Goal: Information Seeking & Learning: Learn about a topic

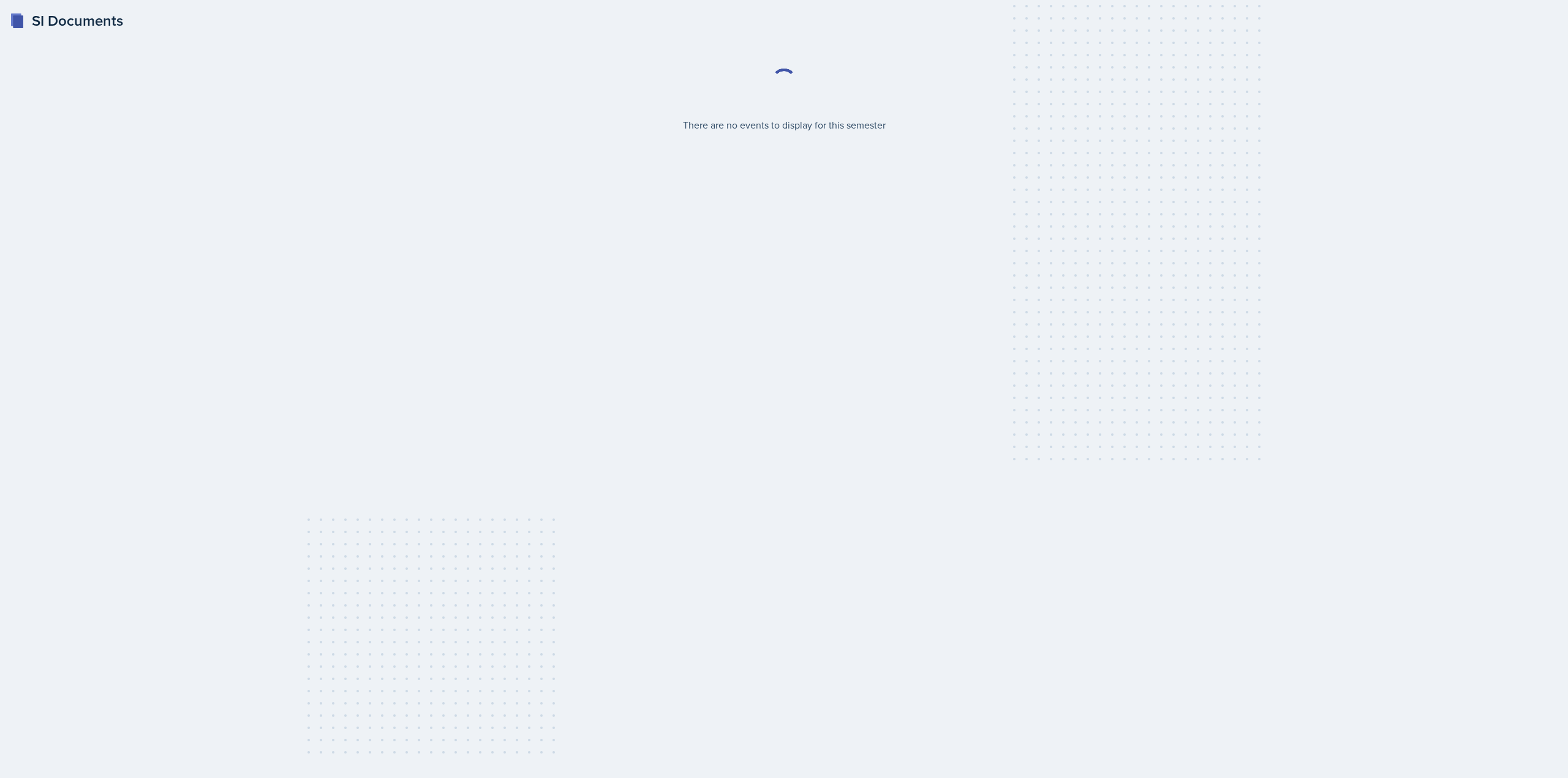
select select "2bed604d-1099-4043-b1bc-2365e8740244"
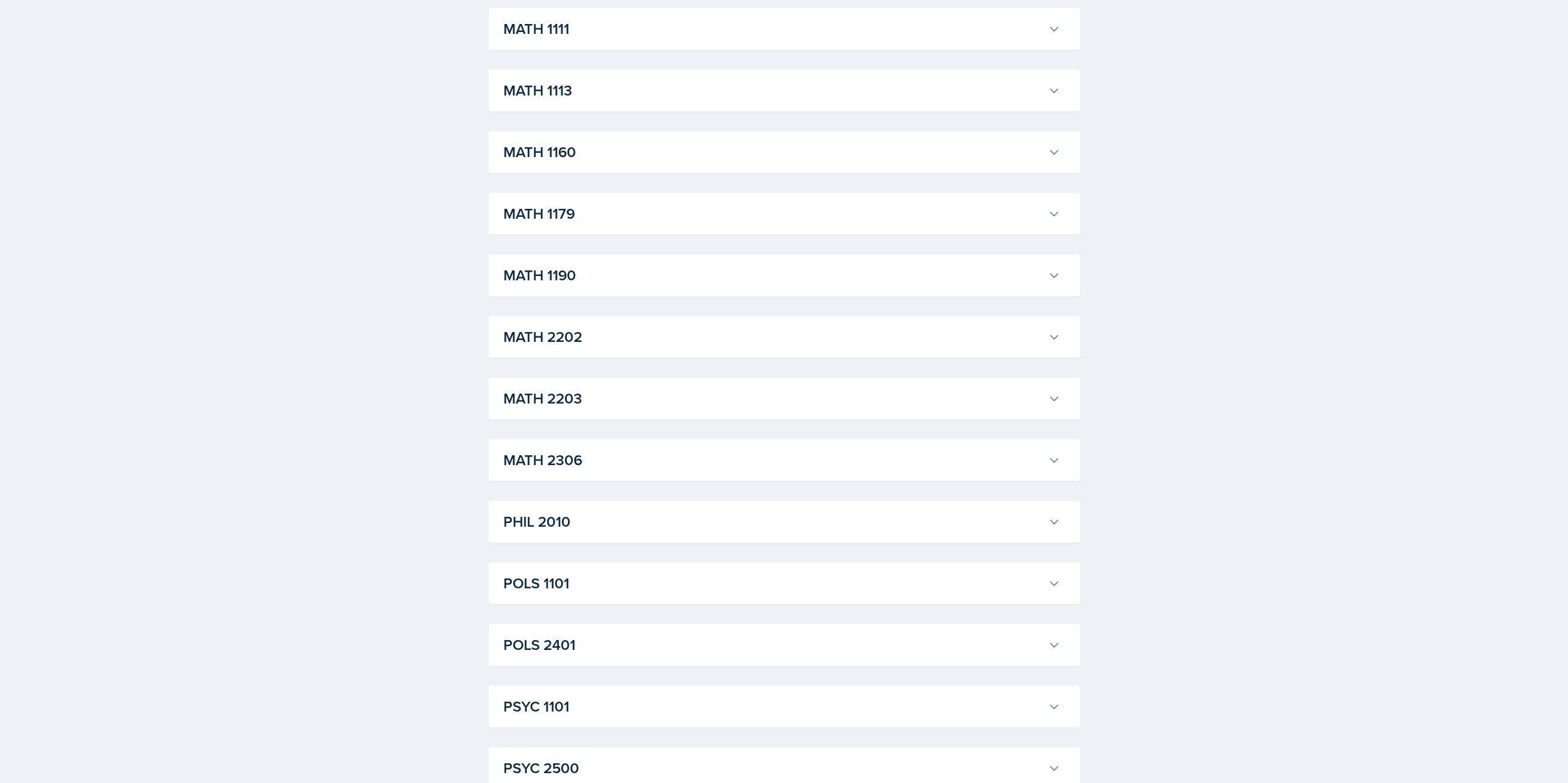
scroll to position [1170, 0]
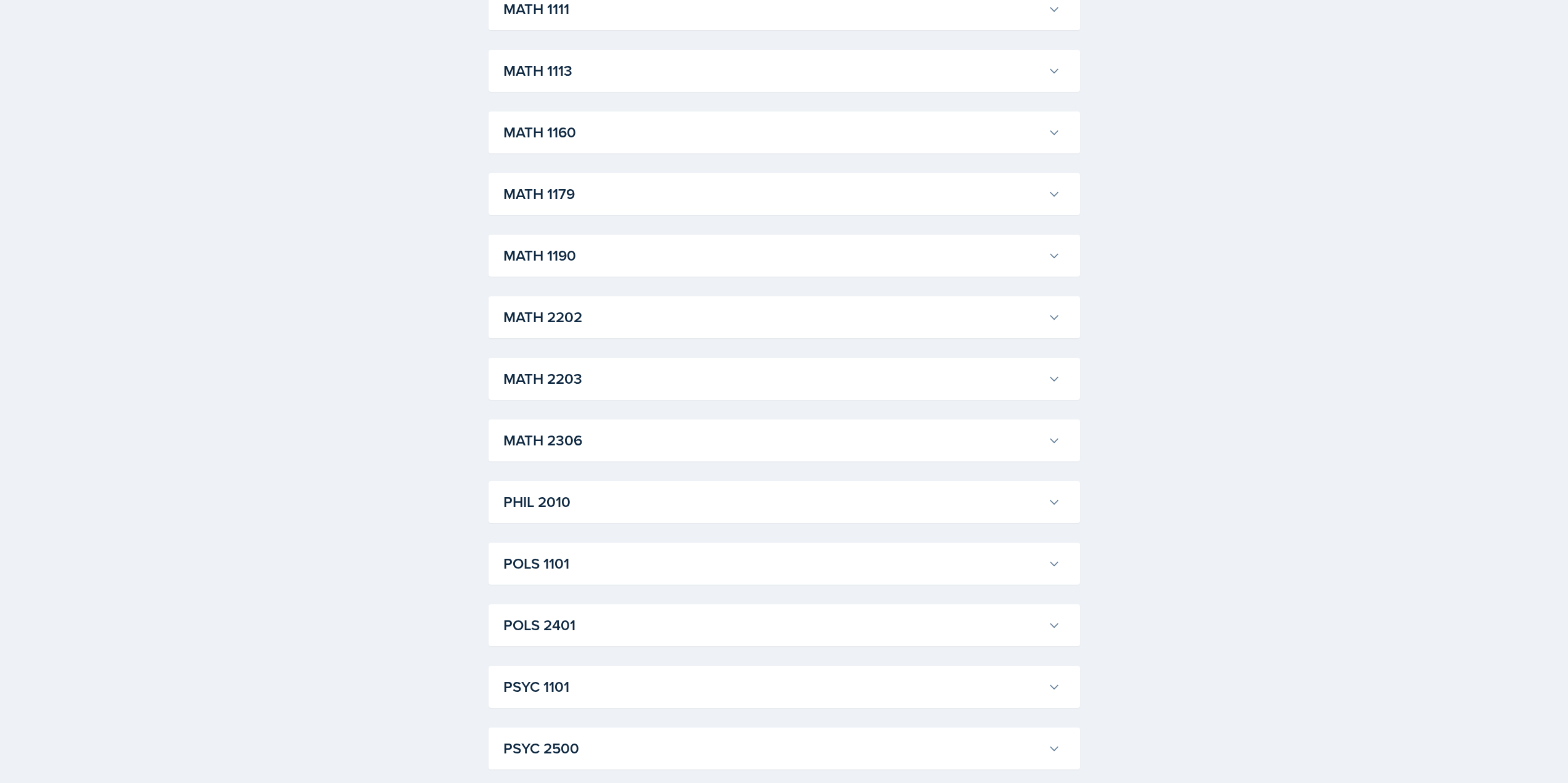
click at [657, 262] on h3 "MATH 1190" at bounding box center [773, 256] width 540 height 22
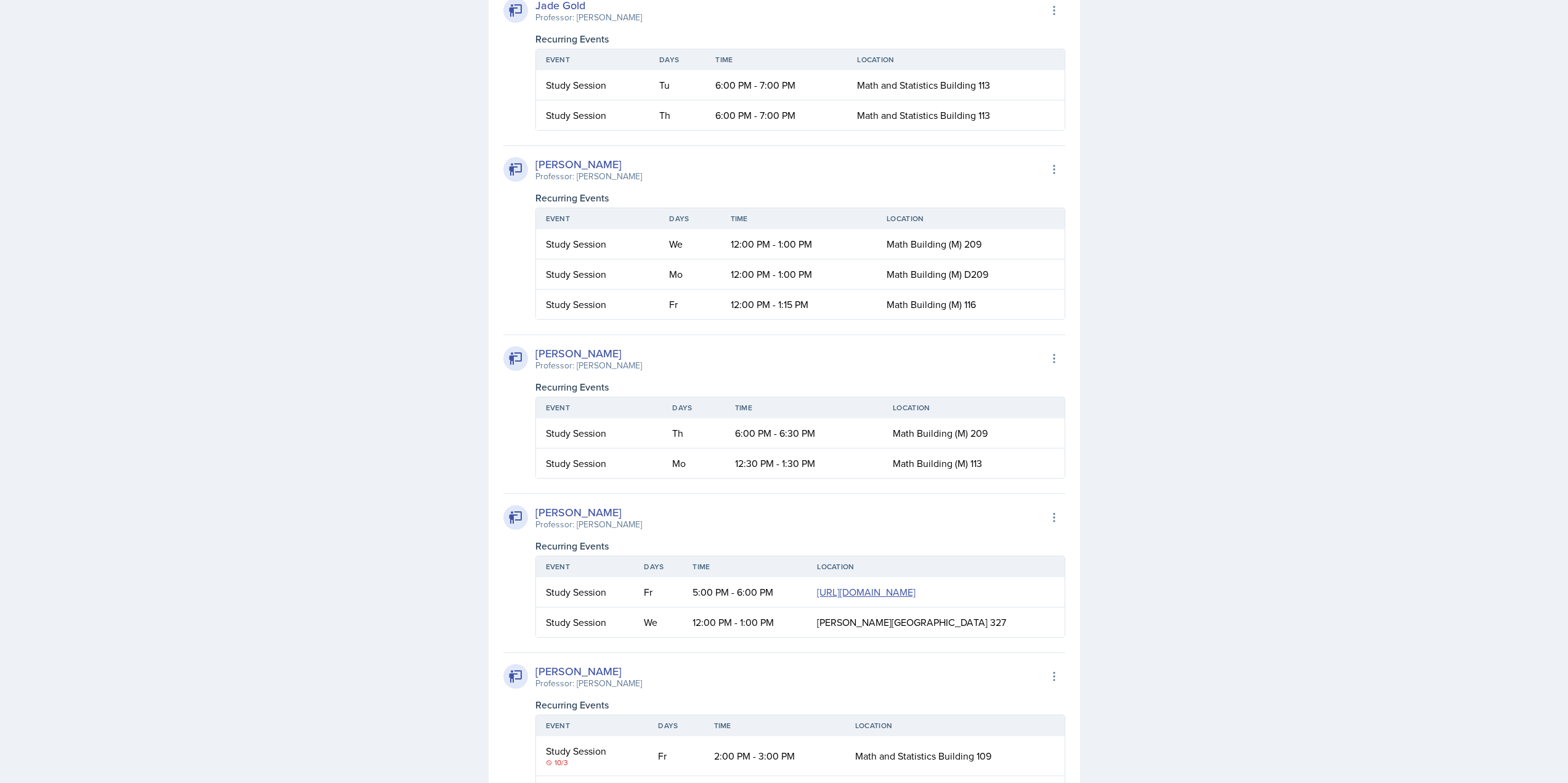
scroll to position [2218, 0]
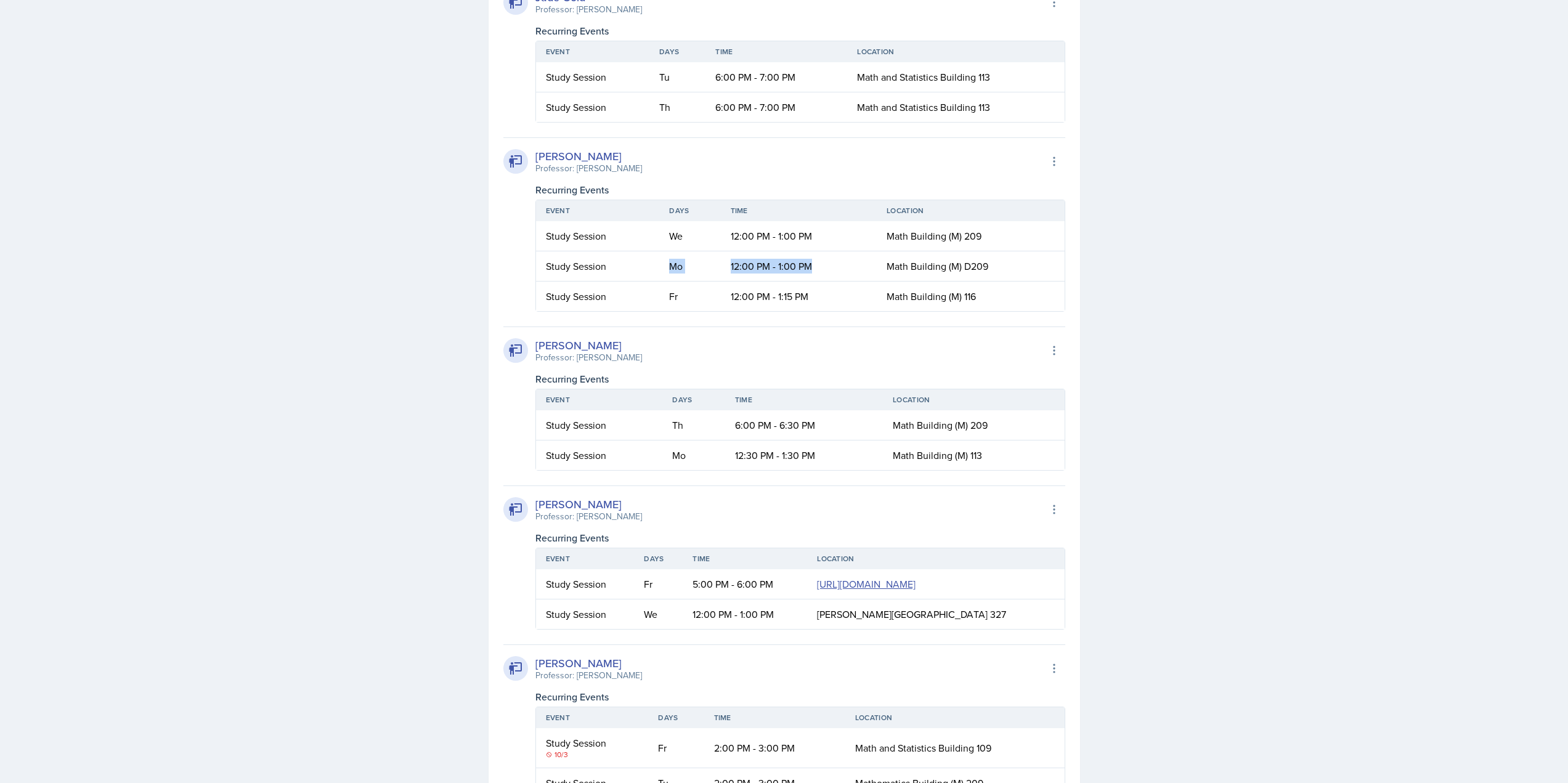
drag, startPoint x: 672, startPoint y: 369, endPoint x: 918, endPoint y: 368, distance: 246.0
click at [872, 281] on tr "Study Session Mo 12:00 PM - 1:00 PM Math Building (M) D209" at bounding box center [800, 266] width 529 height 30
click at [938, 273] on span "Math Building (M) D209" at bounding box center [937, 266] width 102 height 14
drag, startPoint x: 1024, startPoint y: 368, endPoint x: 600, endPoint y: 363, distance: 424.0
click at [602, 281] on tr "Study Session Mo 12:00 PM - 1:00 PM Math Building (M) D209" at bounding box center [800, 266] width 529 height 30
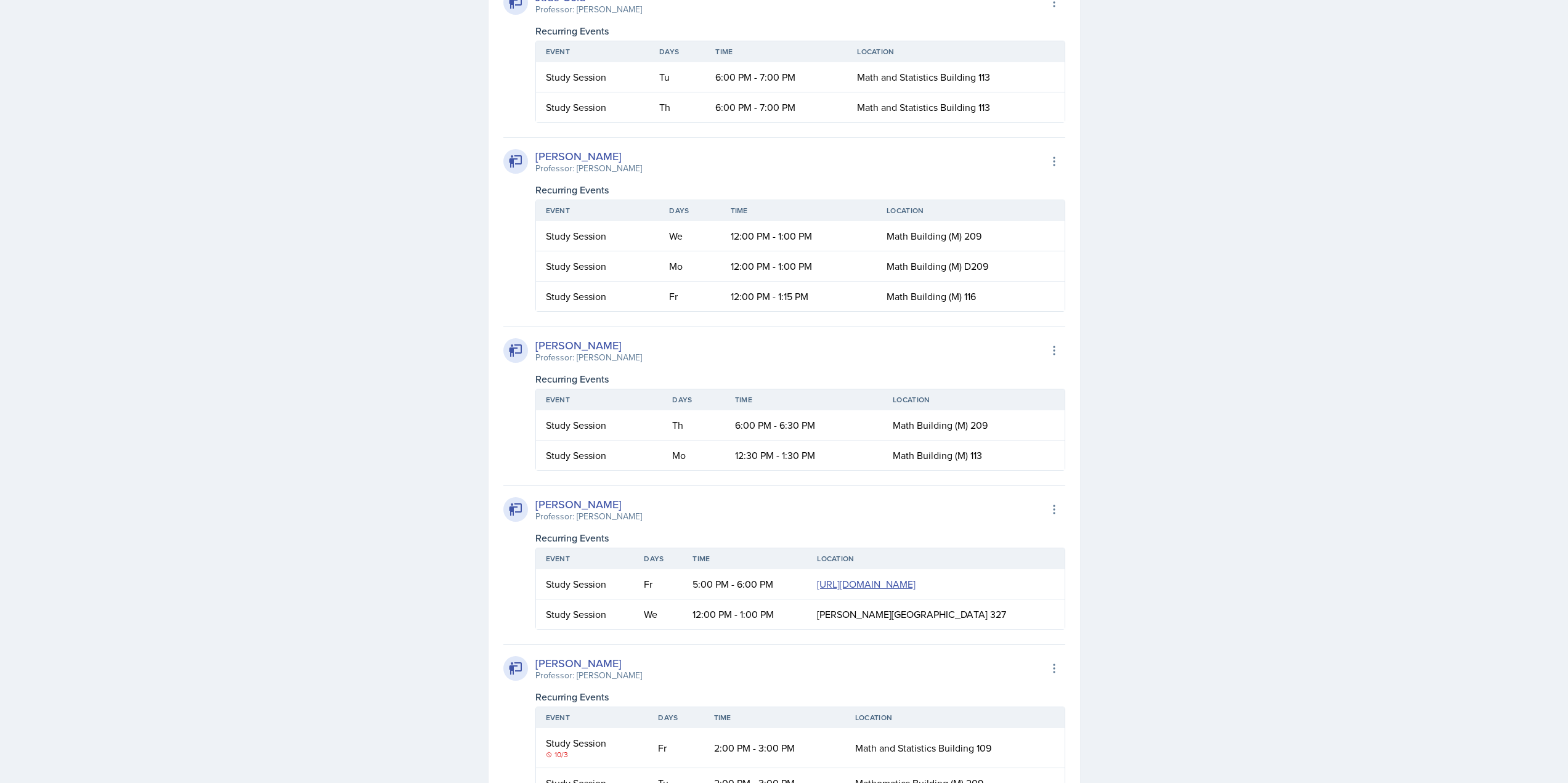
click at [588, 273] on div "Study Session" at bounding box center [598, 266] width 104 height 14
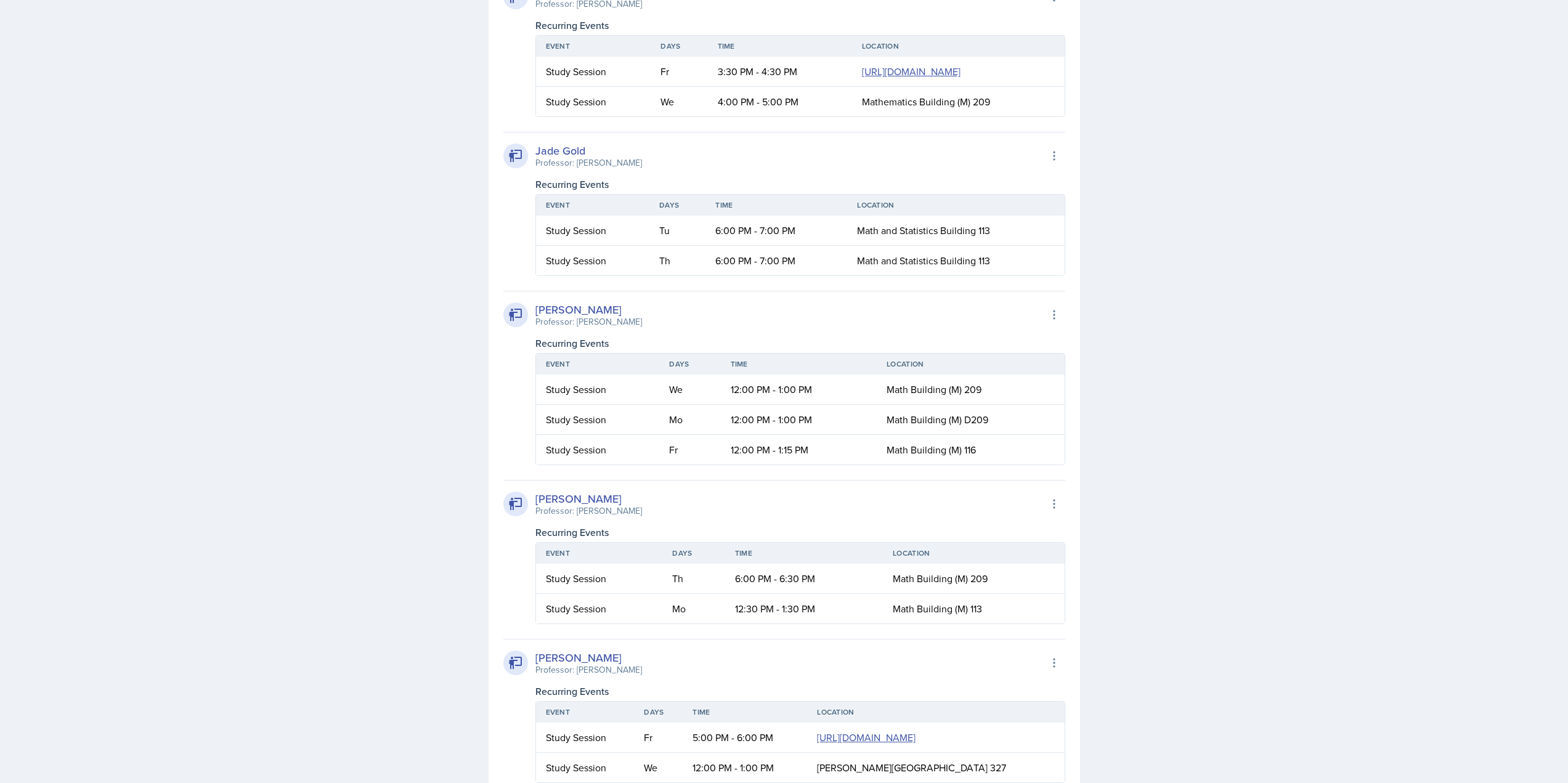
scroll to position [2095, 0]
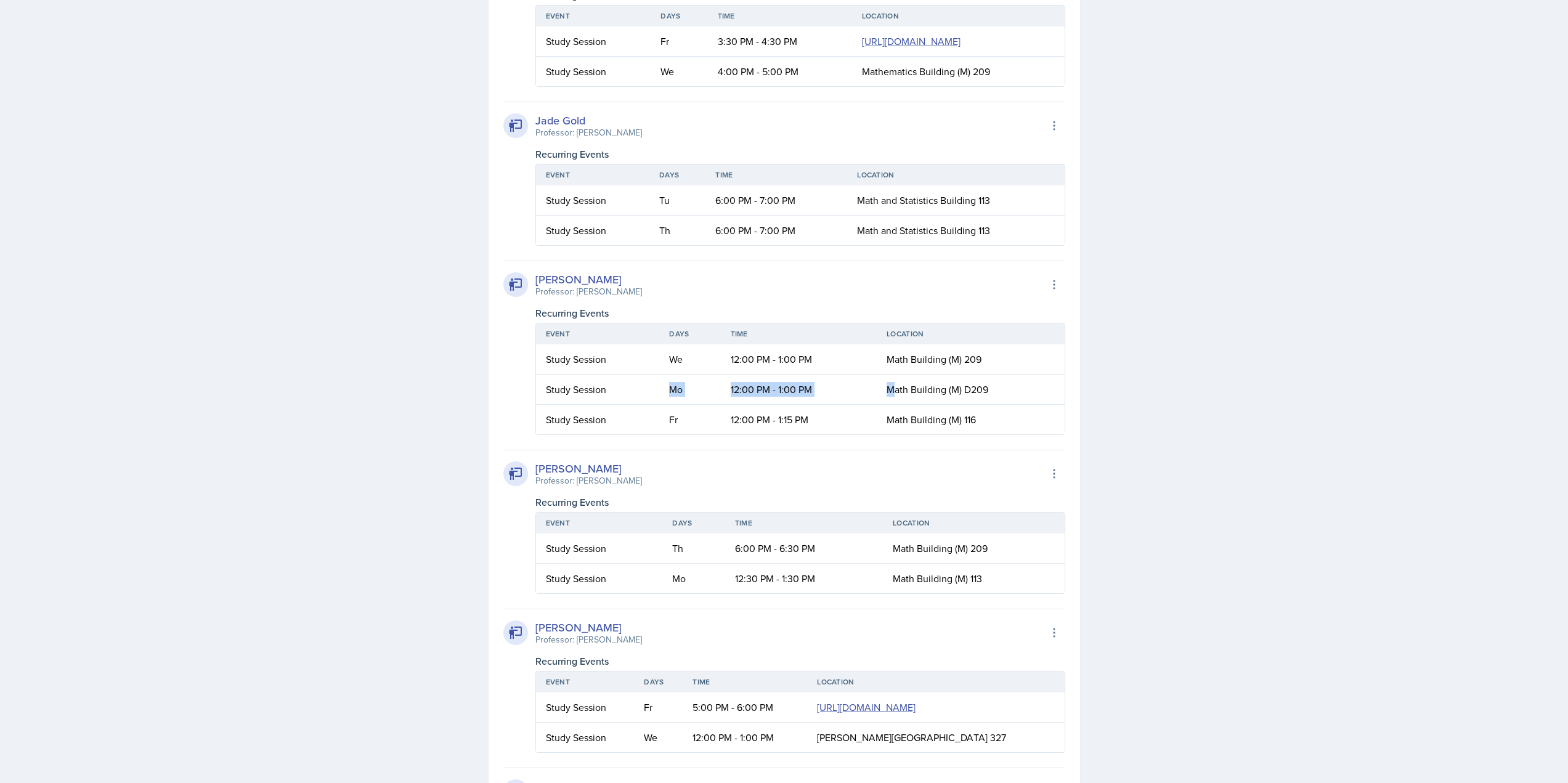
drag, startPoint x: 657, startPoint y: 488, endPoint x: 962, endPoint y: 486, distance: 305.0
click at [907, 405] on tr "Study Session Mo 12:00 PM - 1:00 PM Math Building (M) D209" at bounding box center [800, 390] width 529 height 30
click at [968, 396] on span "Math Building (M) D209" at bounding box center [937, 389] width 102 height 14
drag, startPoint x: 986, startPoint y: 485, endPoint x: 571, endPoint y: 490, distance: 415.0
click at [630, 405] on tr "Study Session Mo 12:00 PM - 1:00 PM Math Building (M) D209" at bounding box center [800, 390] width 529 height 30
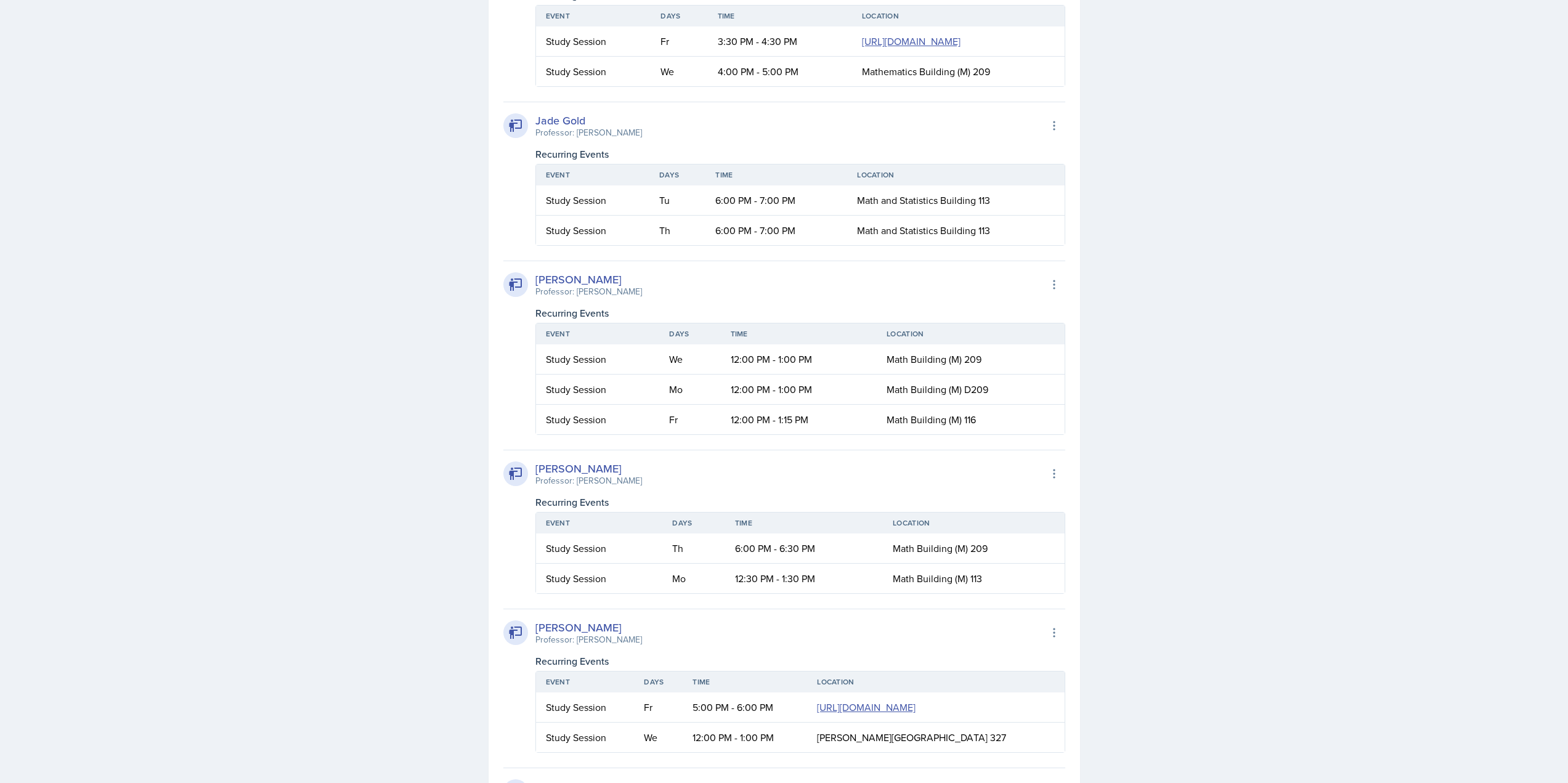
click at [569, 396] on div "Study Session" at bounding box center [598, 389] width 104 height 14
drag, startPoint x: 537, startPoint y: 490, endPoint x: 982, endPoint y: 494, distance: 445.0
click at [980, 405] on tr "Study Session Mo 12:00 PM - 1:00 PM Math Building (M) D209" at bounding box center [800, 390] width 529 height 30
click at [995, 405] on td "Math Building (M) D209" at bounding box center [970, 390] width 187 height 30
drag, startPoint x: 643, startPoint y: 479, endPoint x: 820, endPoint y: 482, distance: 177.0
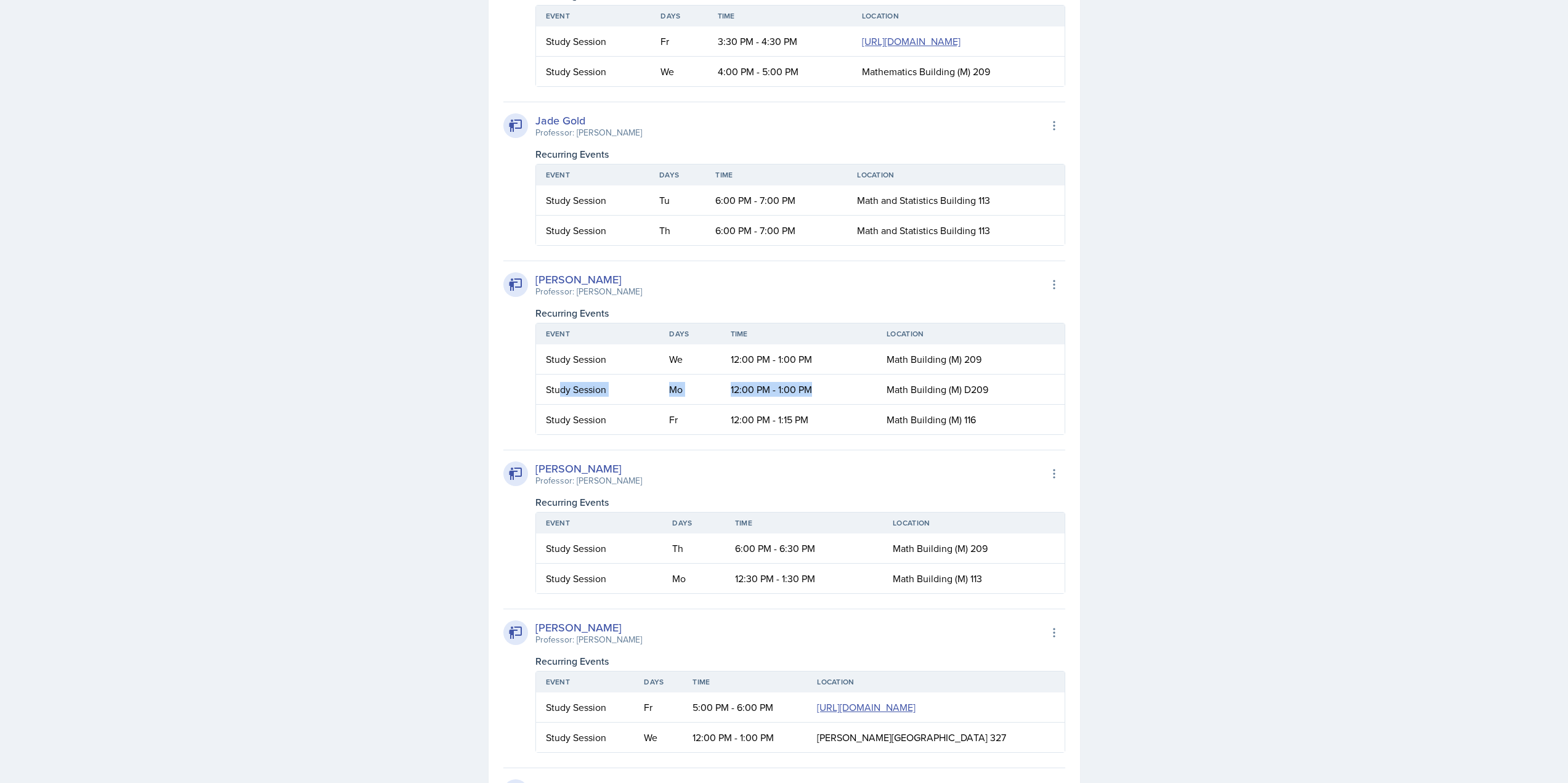
click at [817, 405] on tr "Study Session Mo 12:00 PM - 1:00 PM Math Building (M) D209" at bounding box center [800, 390] width 529 height 30
click at [836, 405] on td "12:00 PM - 1:00 PM" at bounding box center [798, 390] width 156 height 30
drag, startPoint x: 991, startPoint y: 484, endPoint x: 874, endPoint y: 493, distance: 117.3
click at [874, 405] on tr "Study Session Mo 12:00 PM - 1:00 PM Math Building (M) D209" at bounding box center [800, 390] width 529 height 30
click at [1018, 405] on td "Math Building (M) D209" at bounding box center [970, 390] width 187 height 30
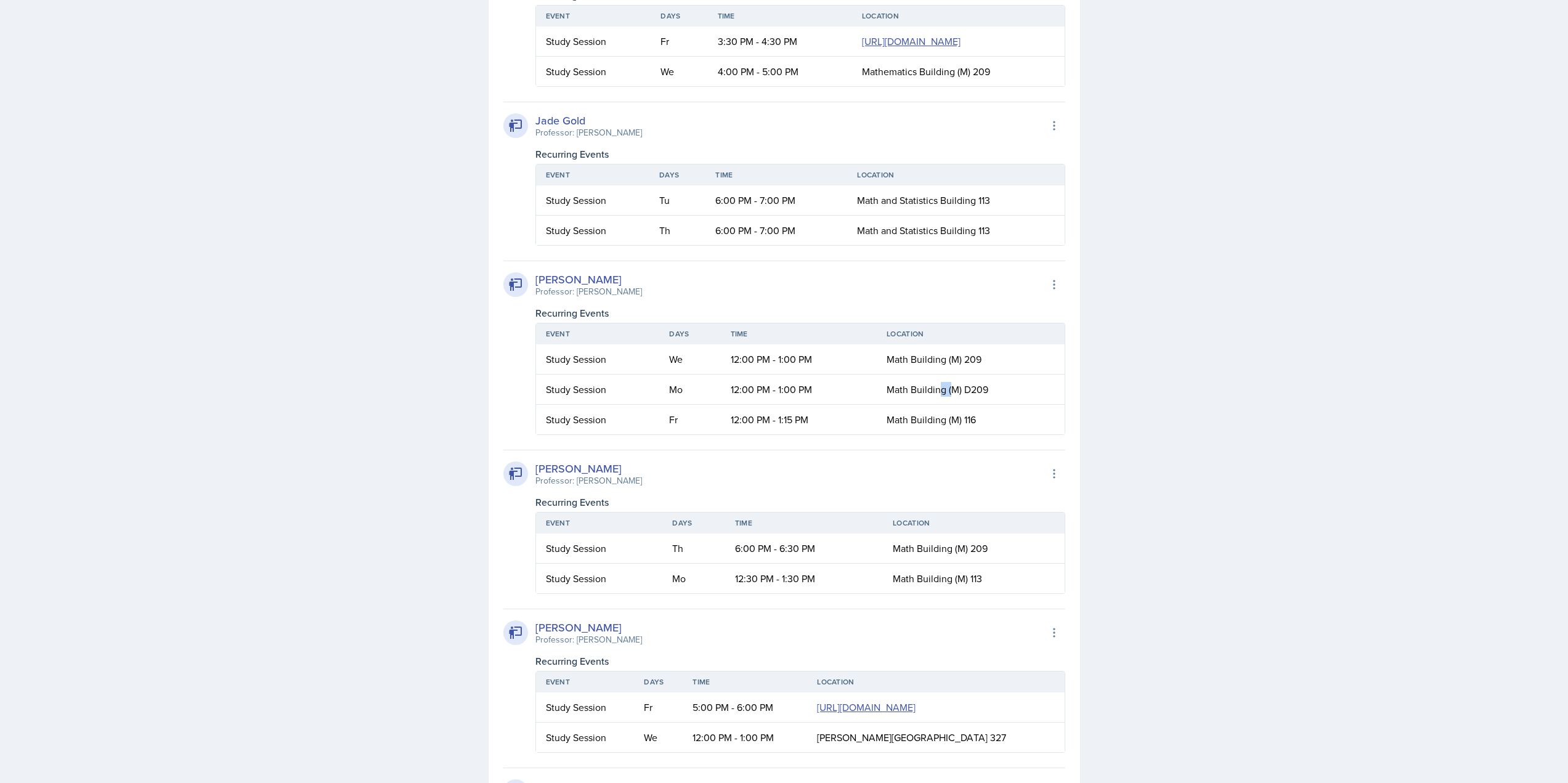
drag, startPoint x: 943, startPoint y: 492, endPoint x: 968, endPoint y: 493, distance: 25.0
click at [967, 396] on span "Math Building (M) D209" at bounding box center [937, 389] width 102 height 14
click at [1010, 405] on td "Math Building (M) D209" at bounding box center [970, 390] width 187 height 30
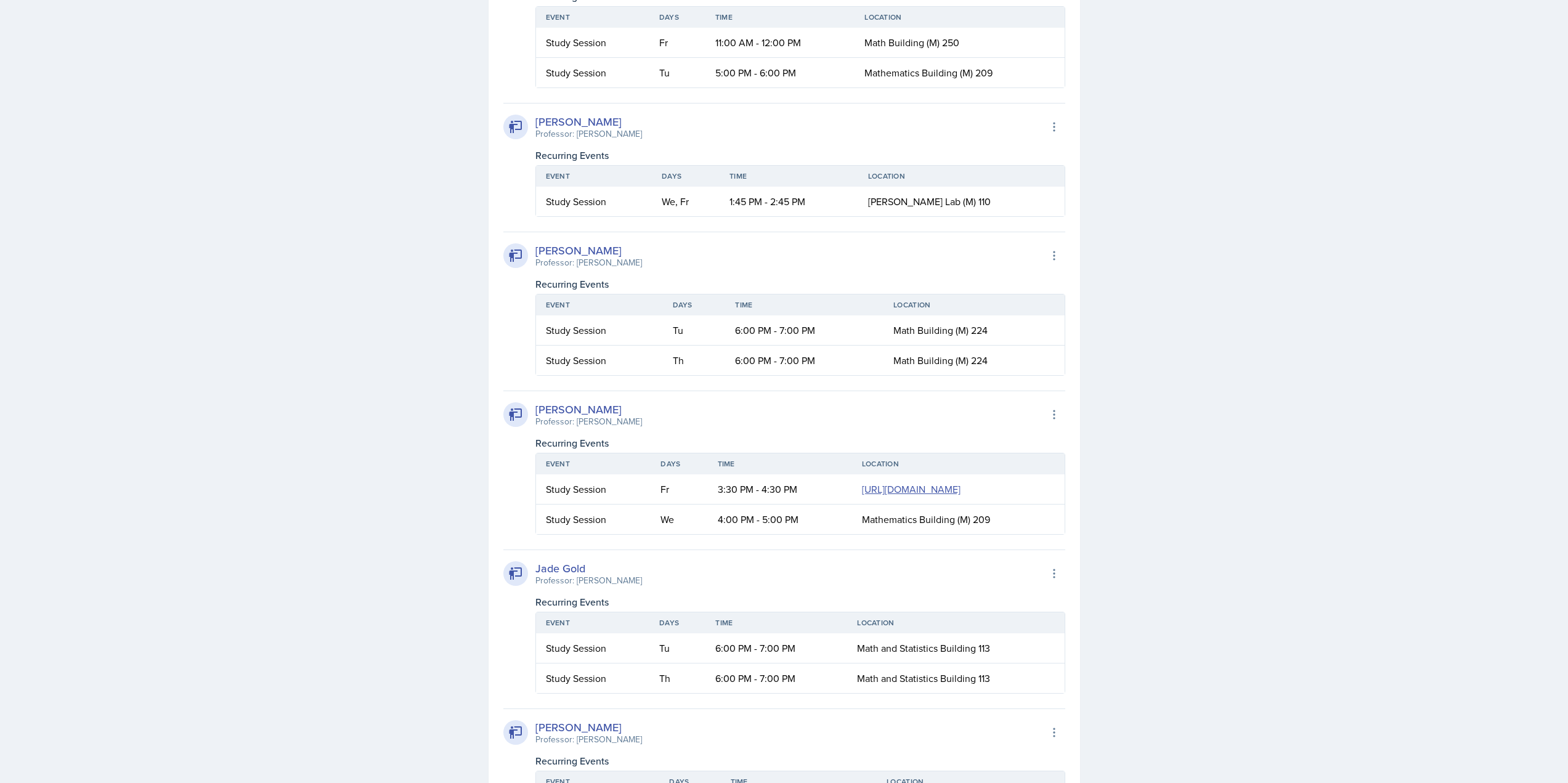
scroll to position [1663, 0]
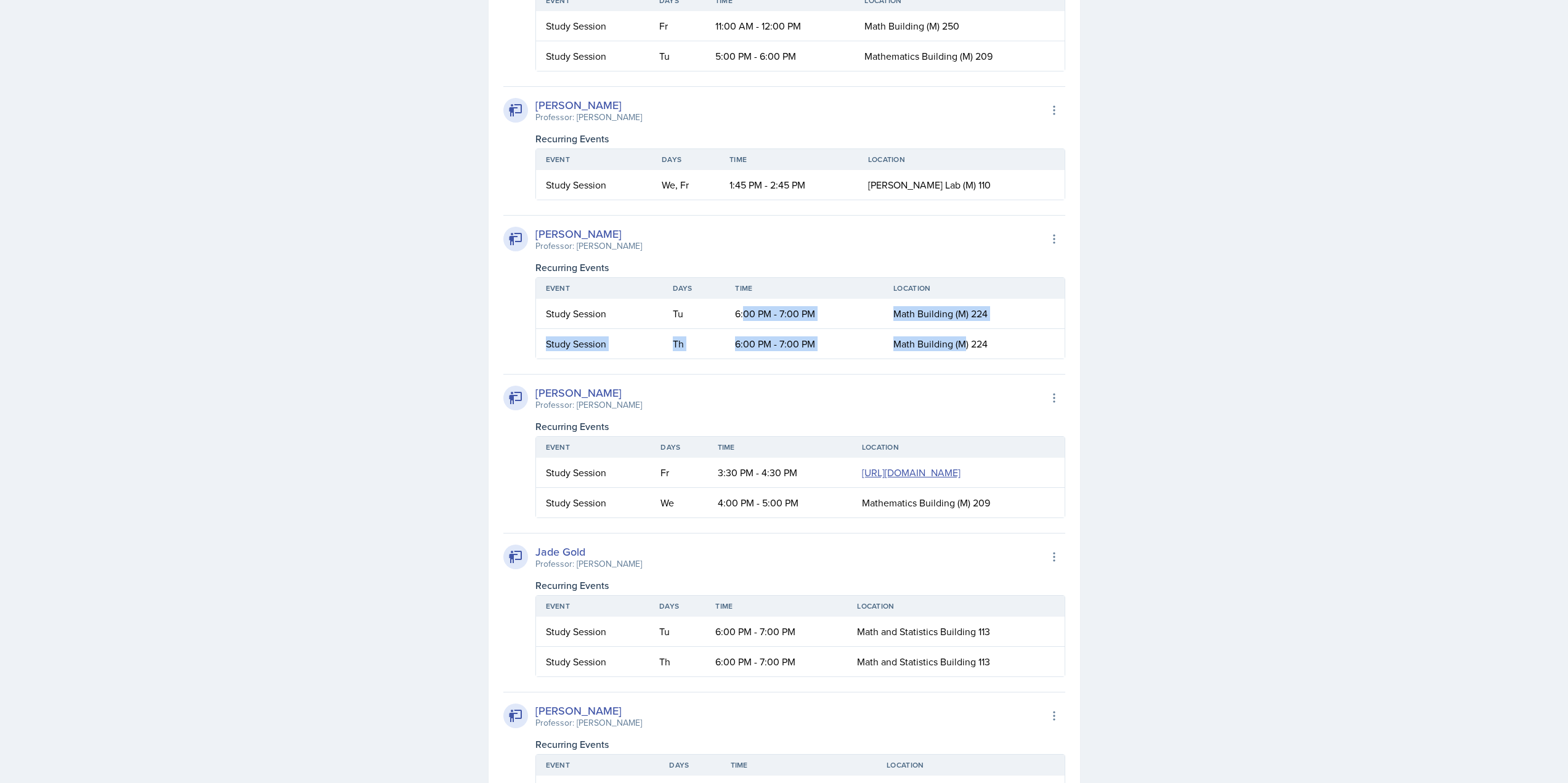
drag, startPoint x: 745, startPoint y: 300, endPoint x: 1041, endPoint y: 356, distance: 301.3
click at [1041, 356] on table "Event Days Time Location Study Session Tu 6:00 PM - 7:00 PM [GEOGRAPHIC_DATA] (…" at bounding box center [800, 318] width 530 height 82
click at [1004, 375] on div "[PERSON_NAME] Professor: [PERSON_NAME] Export to Google Calendar Recurring Even…" at bounding box center [784, 446] width 562 height 144
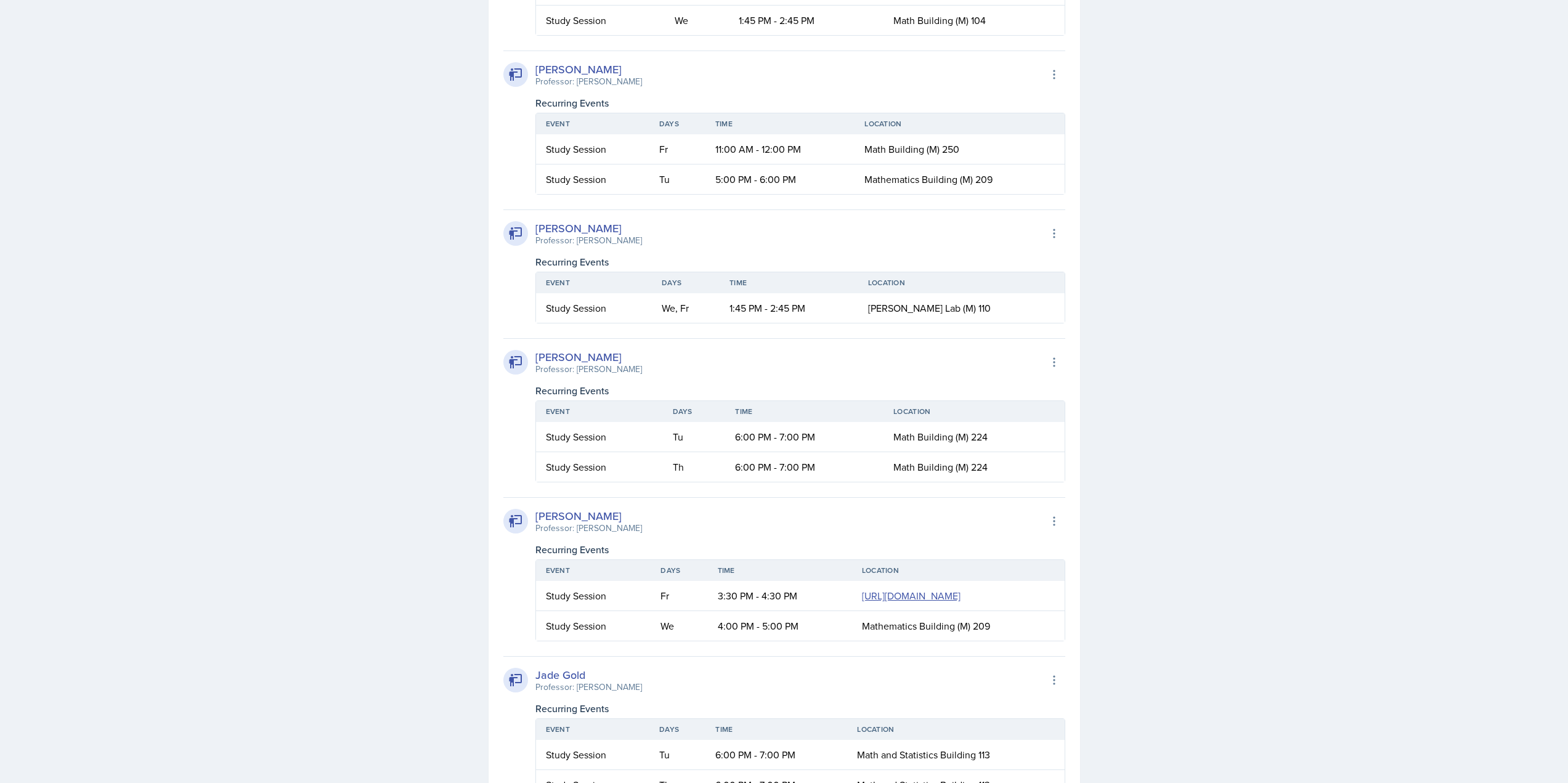
scroll to position [1355, 0]
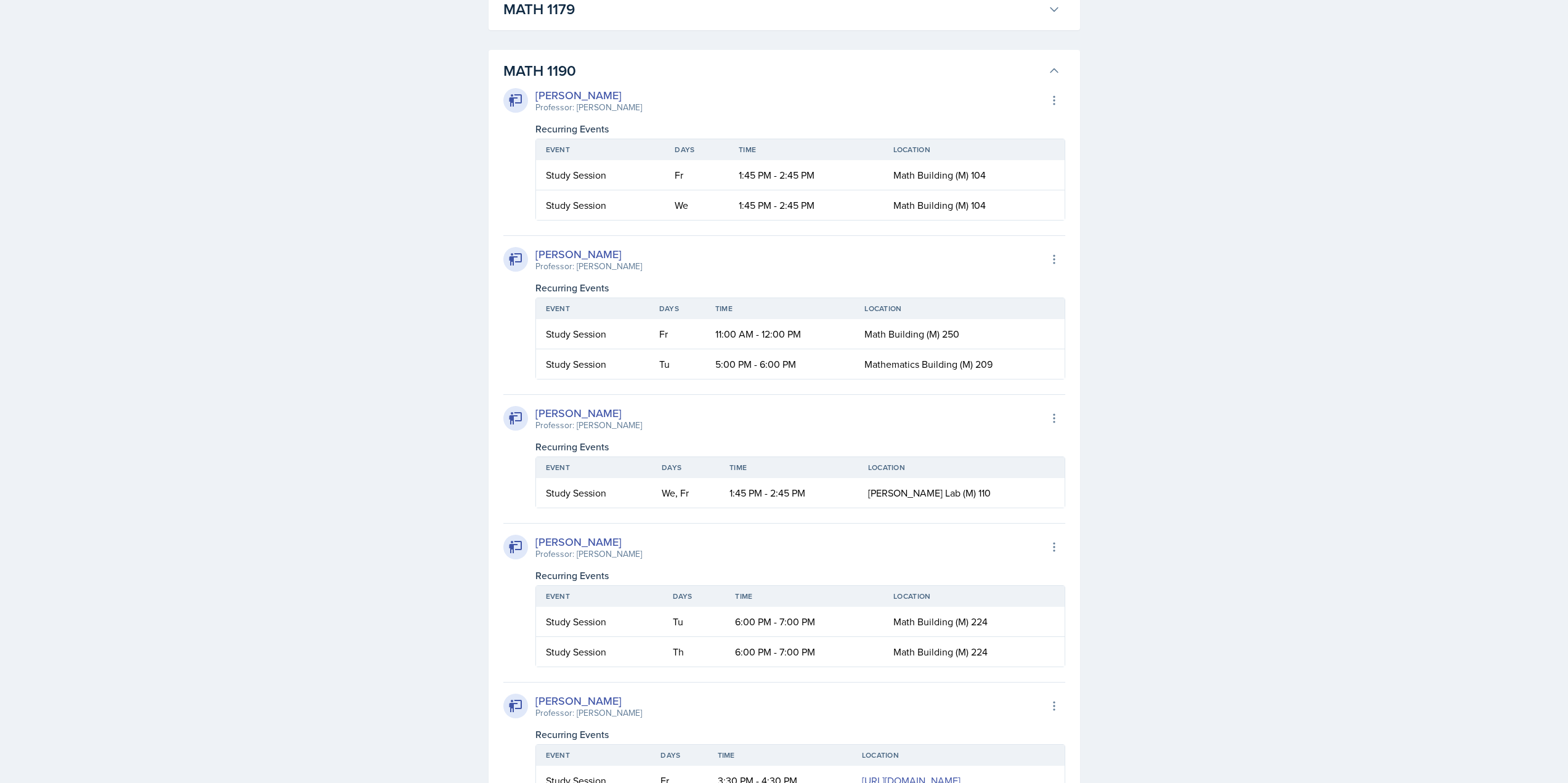
click at [1058, 68] on icon at bounding box center [1054, 70] width 12 height 12
